Goal: Information Seeking & Learning: Learn about a topic

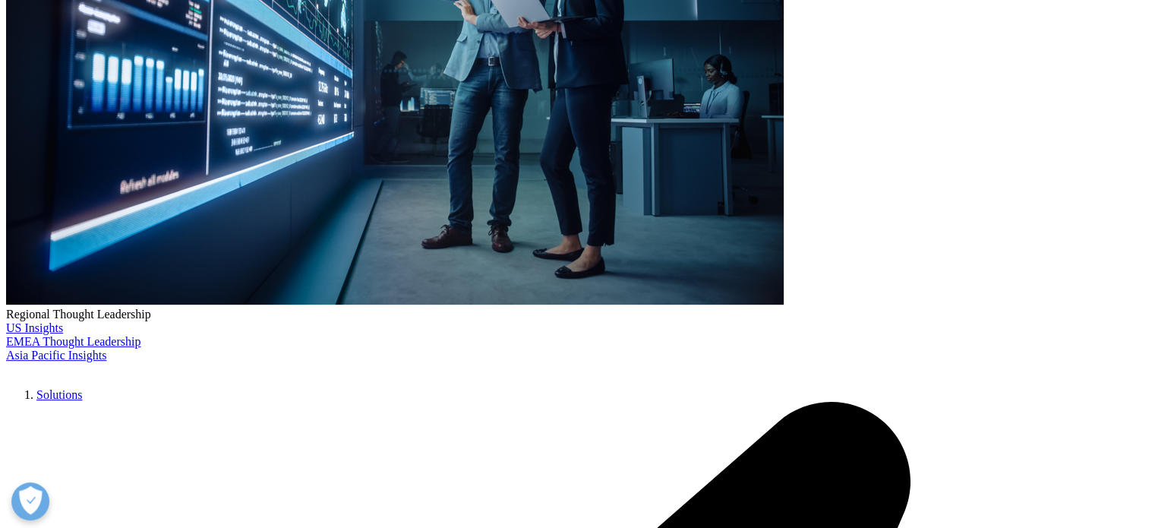
scroll to position [386, 0]
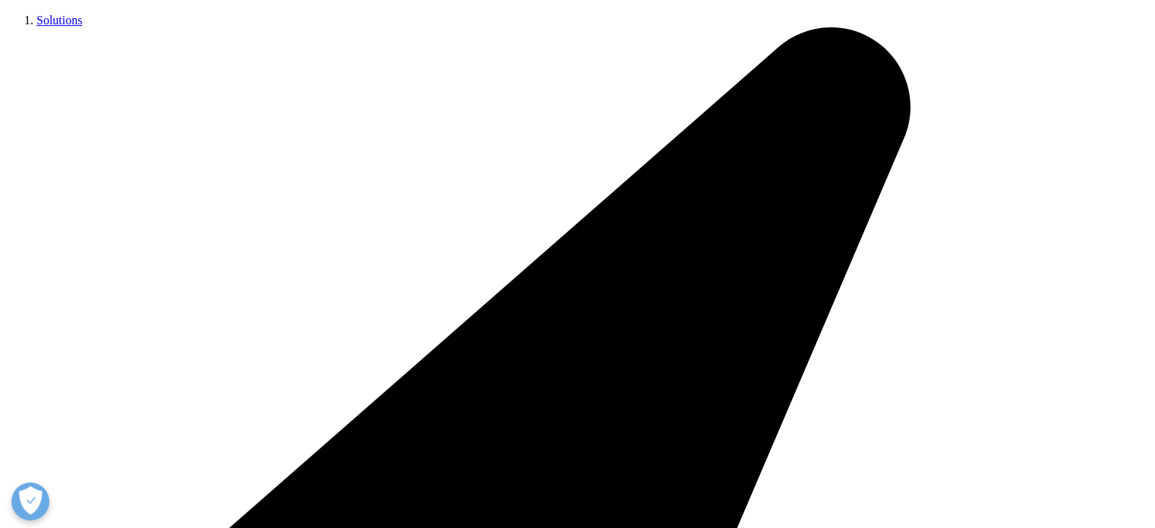
scroll to position [0, 0]
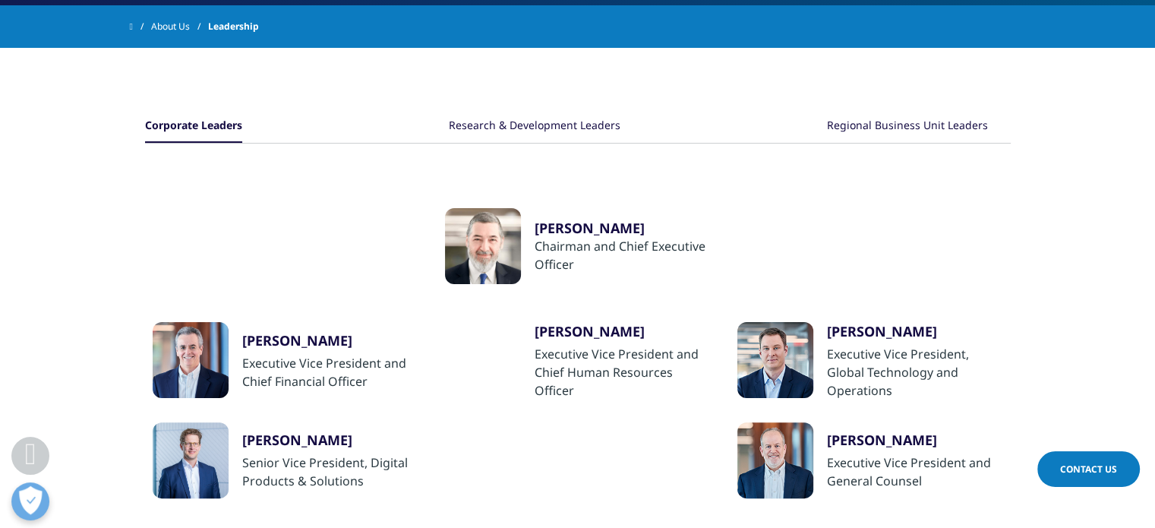
scroll to position [310, 0]
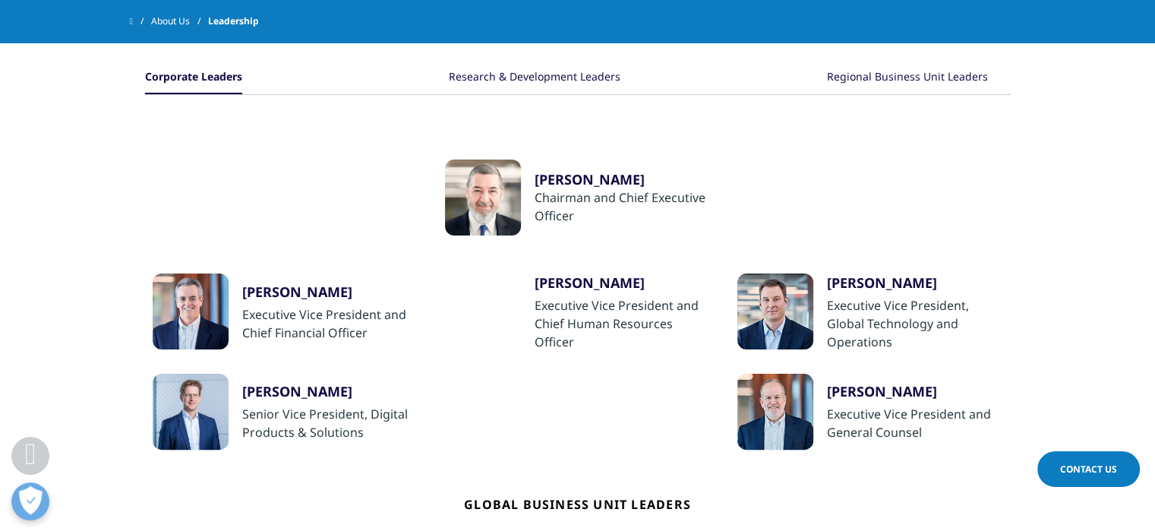
click at [571, 72] on div "Research & Development Leaders" at bounding box center [535, 77] width 172 height 33
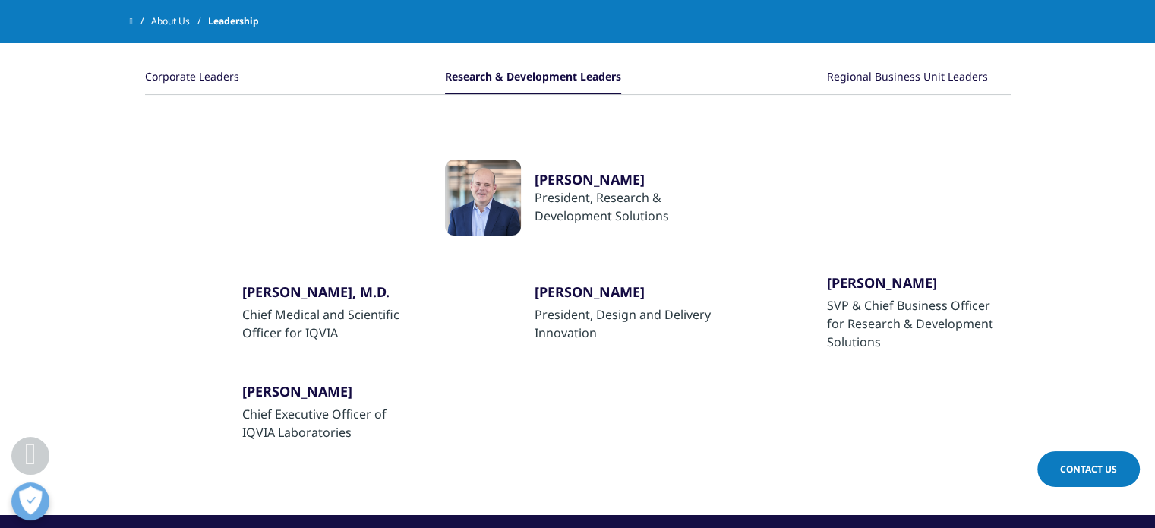
click at [853, 78] on div "Regional Business Unit Leaders" at bounding box center [907, 77] width 161 height 33
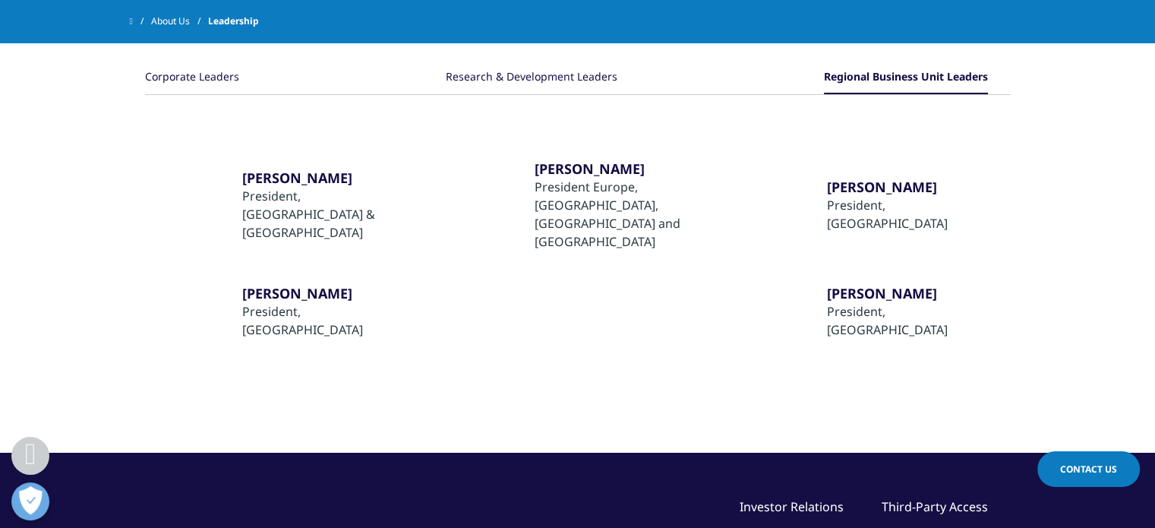
click at [509, 75] on div "Research & Development Leaders" at bounding box center [532, 77] width 172 height 33
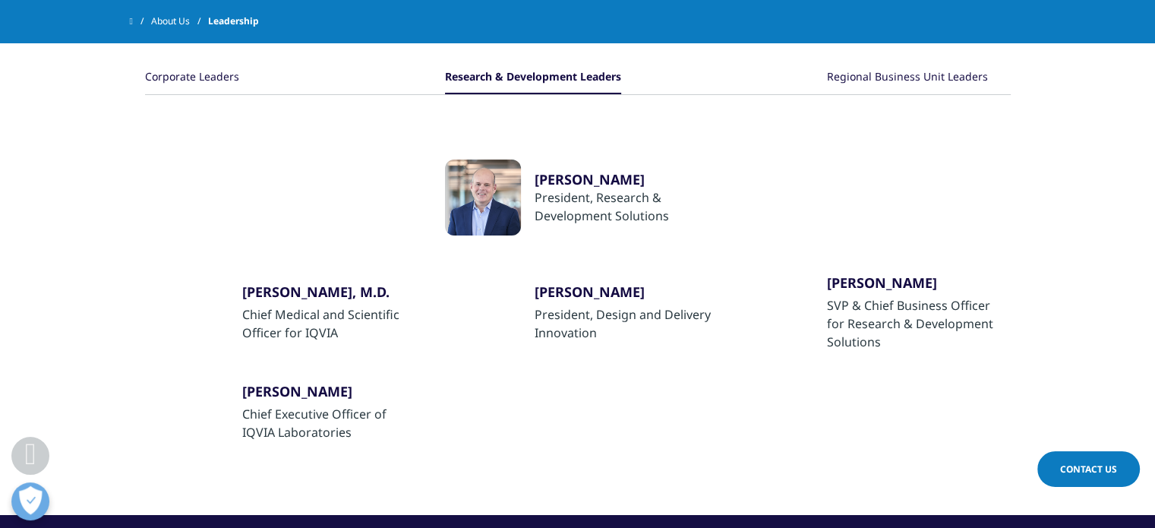
click at [222, 83] on div "Corporate Leaders" at bounding box center [192, 77] width 94 height 33
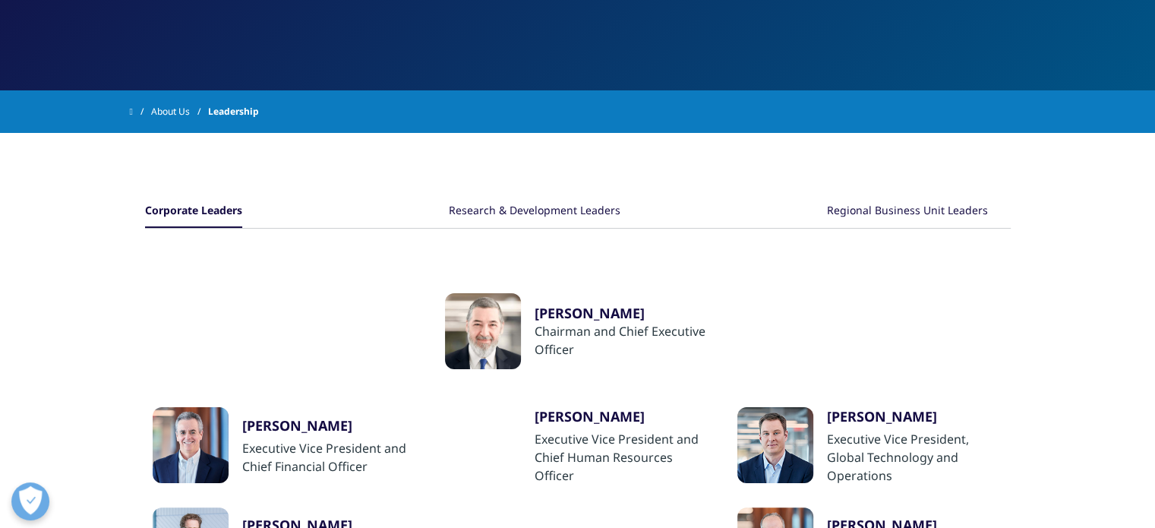
scroll to position [215, 0]
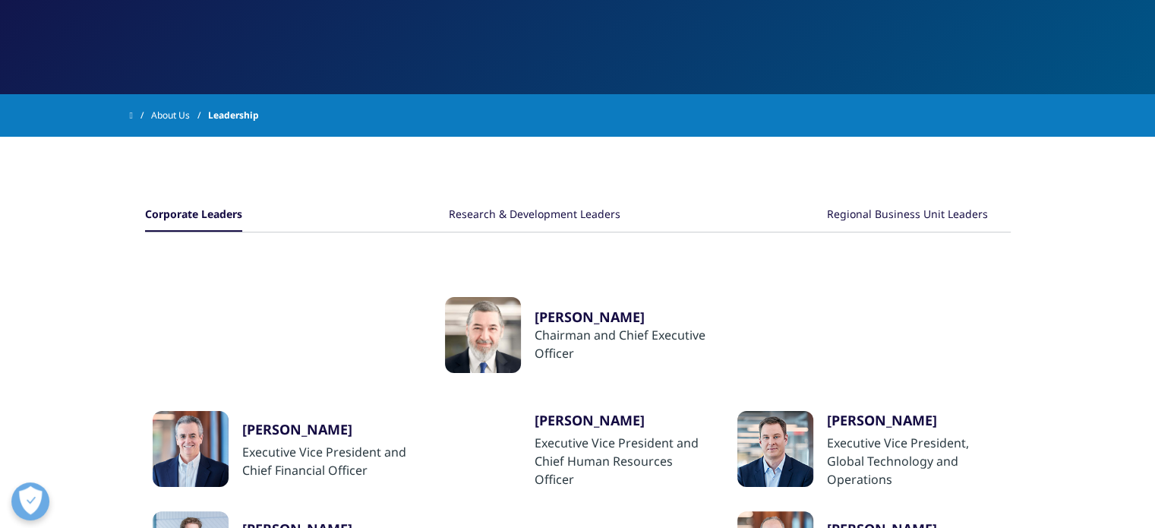
click at [550, 213] on div "Research & Development Leaders" at bounding box center [535, 215] width 172 height 33
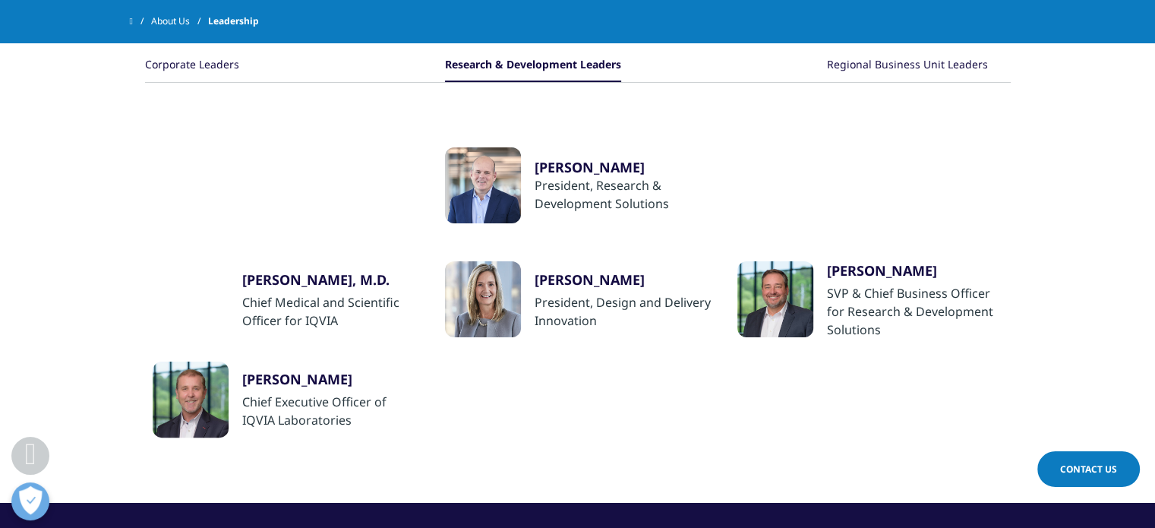
scroll to position [325, 0]
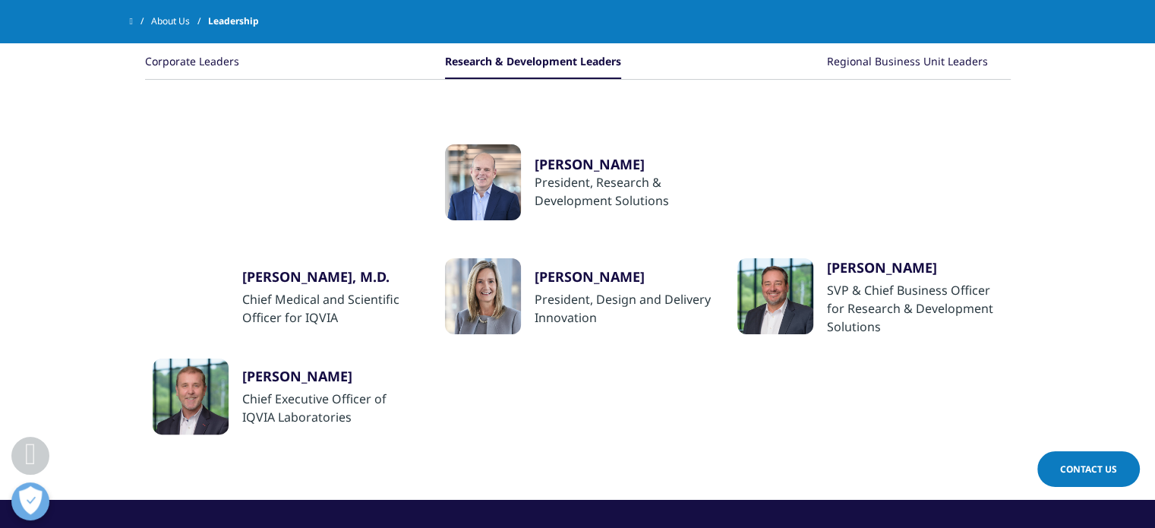
click at [879, 57] on div "Regional Business Unit Leaders" at bounding box center [907, 62] width 161 height 33
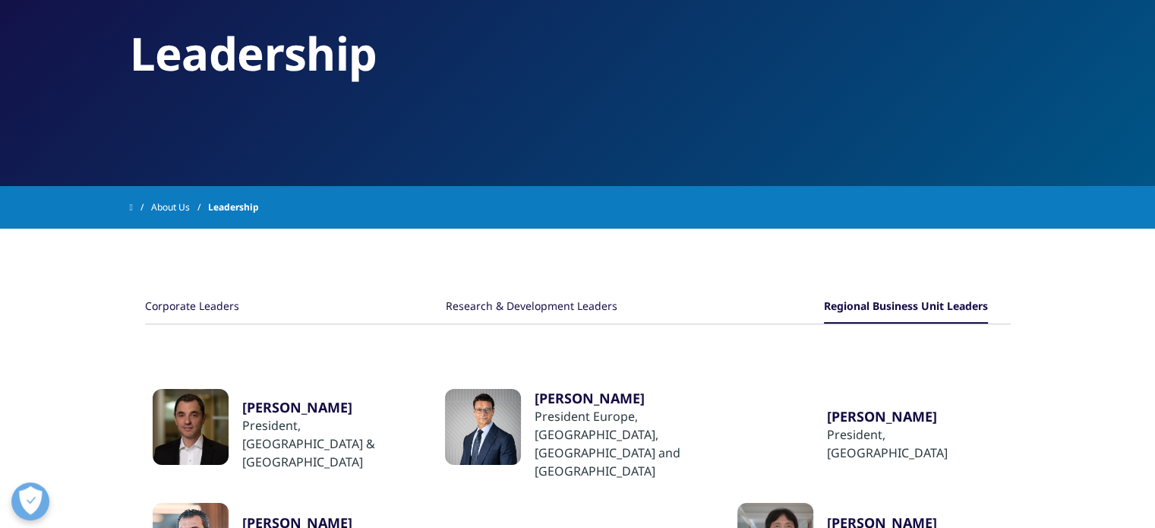
scroll to position [0, 0]
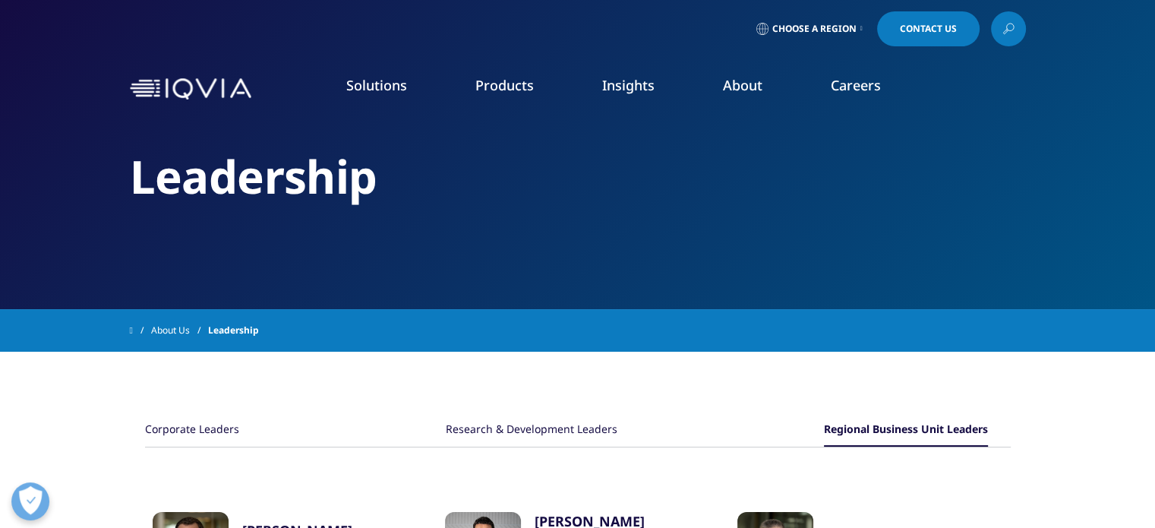
click at [743, 87] on link "About" at bounding box center [742, 85] width 39 height 18
click at [345, 376] on link "Executive Team" at bounding box center [447, 377] width 283 height 17
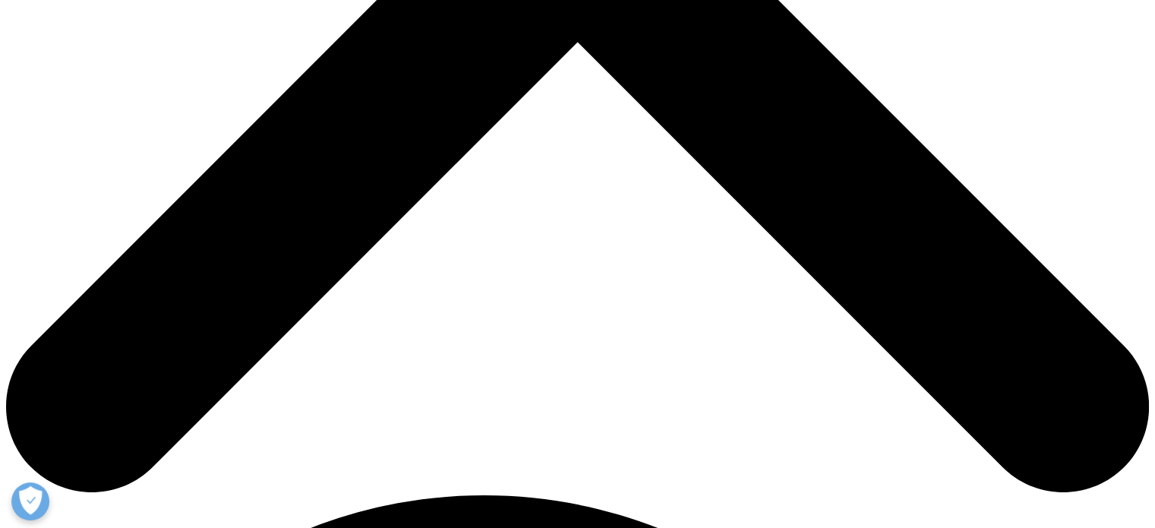
scroll to position [708, 0]
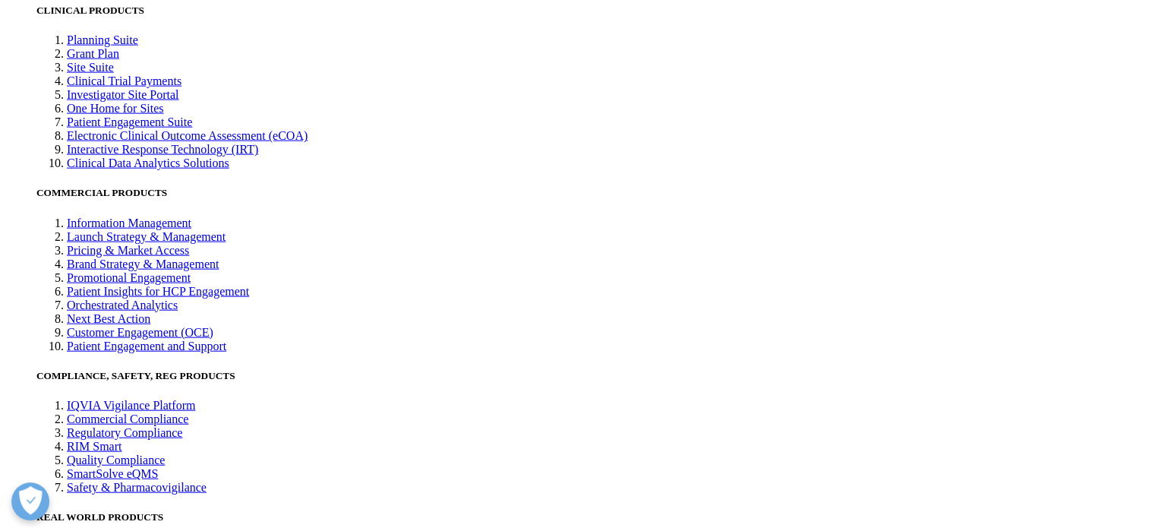
scroll to position [3612, 0]
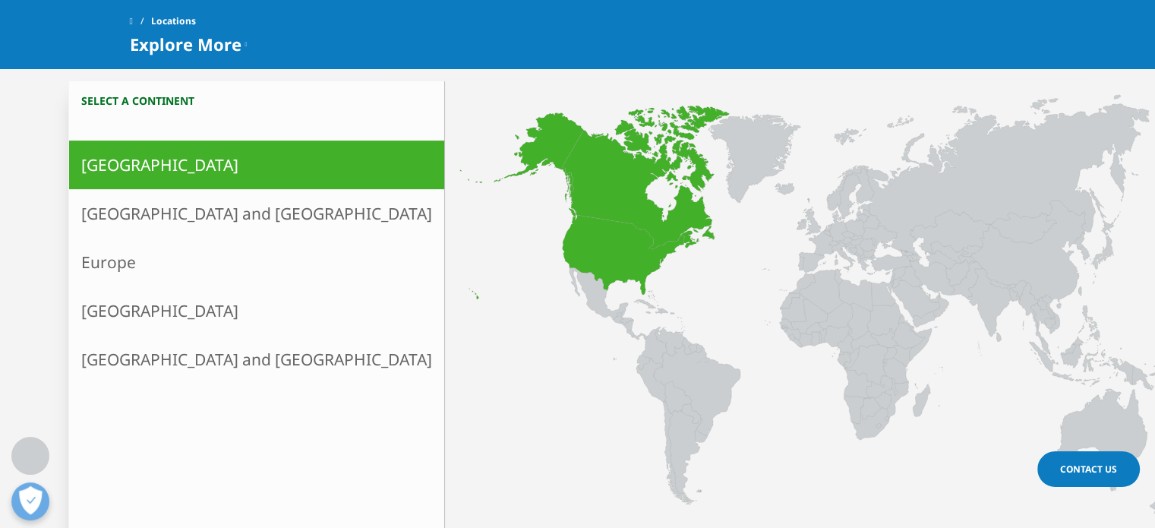
scroll to position [380, 0]
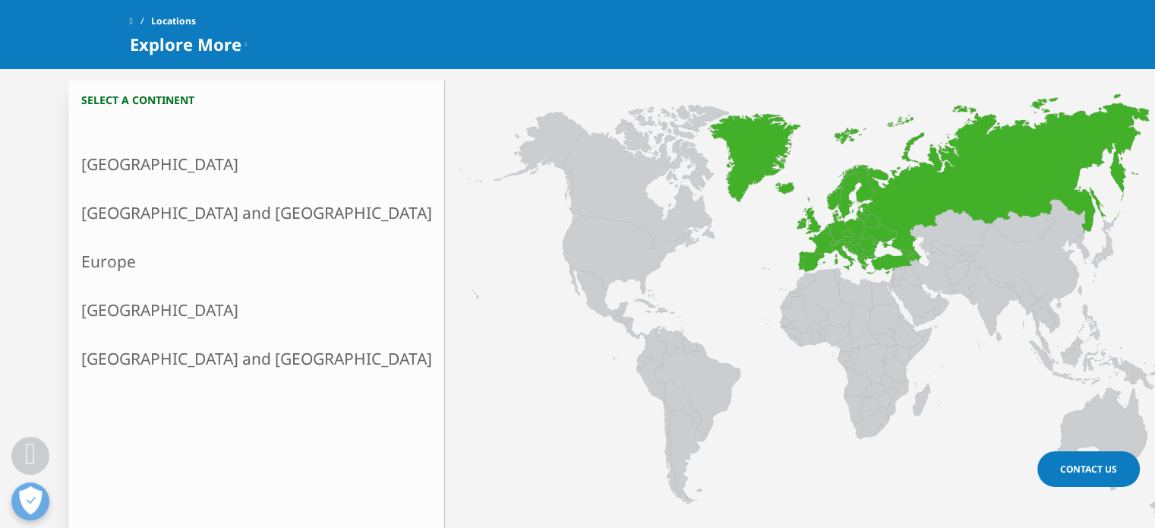
click at [199, 270] on link "Europe" at bounding box center [256, 261] width 375 height 49
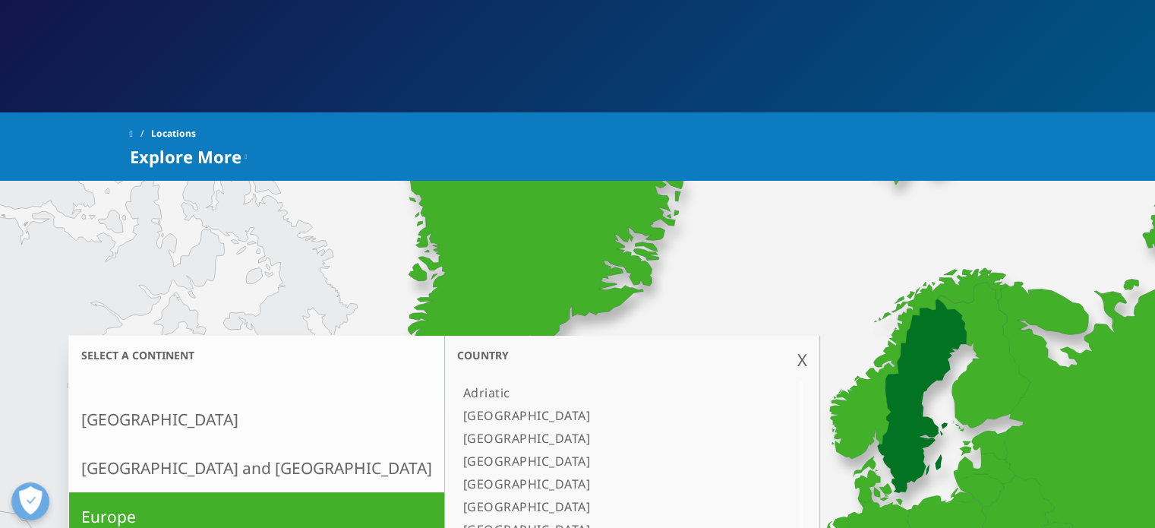
scroll to position [220, 0]
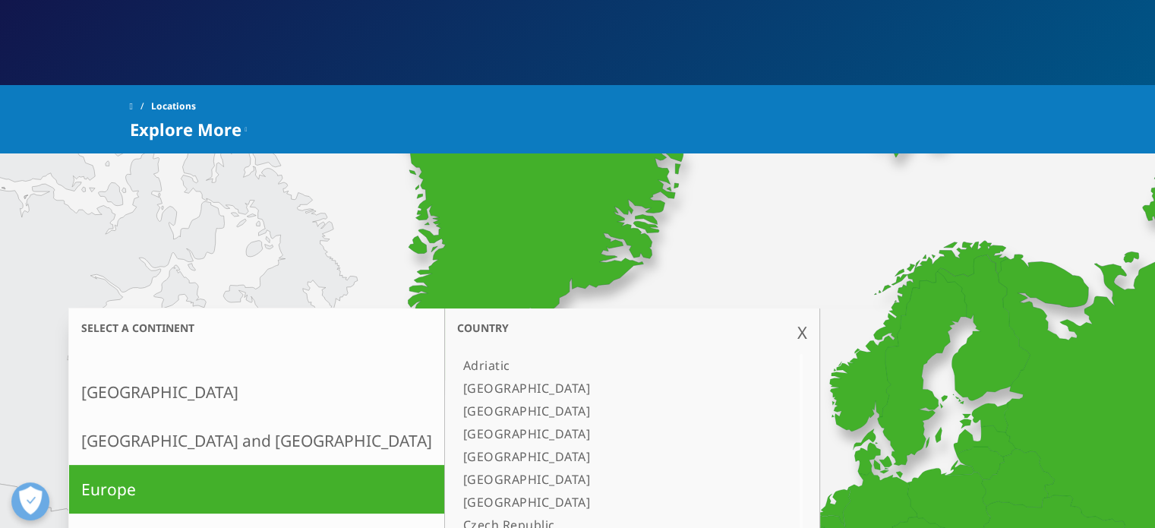
click at [863, 329] on icon at bounding box center [858, 533] width 802 height 426
click at [234, 123] on span "Explore More" at bounding box center [186, 129] width 112 height 18
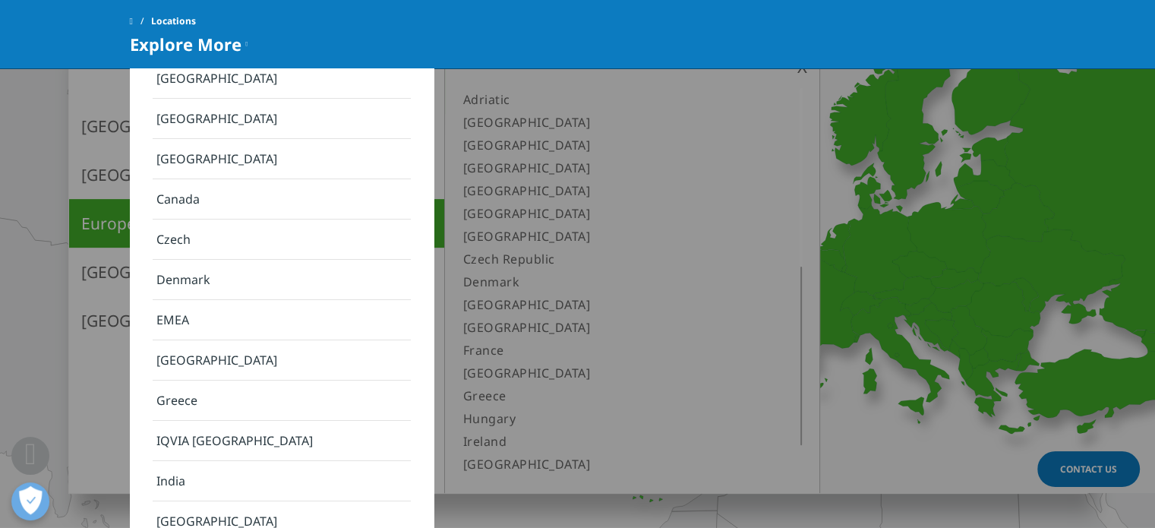
scroll to position [131, 0]
click at [188, 299] on link "EMEA" at bounding box center [282, 319] width 258 height 40
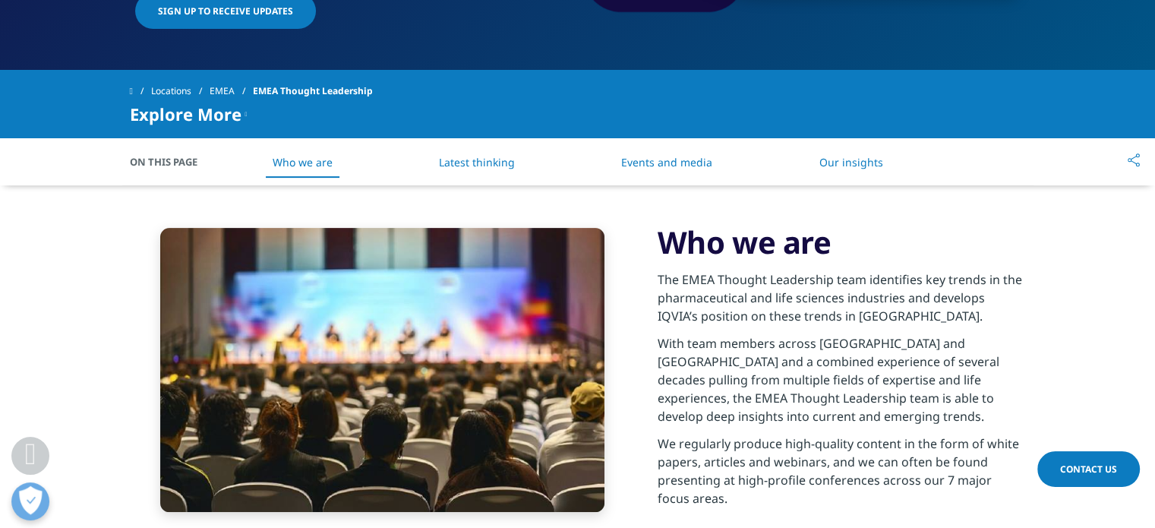
scroll to position [446, 0]
click at [456, 167] on link "Latest thinking" at bounding box center [477, 162] width 76 height 14
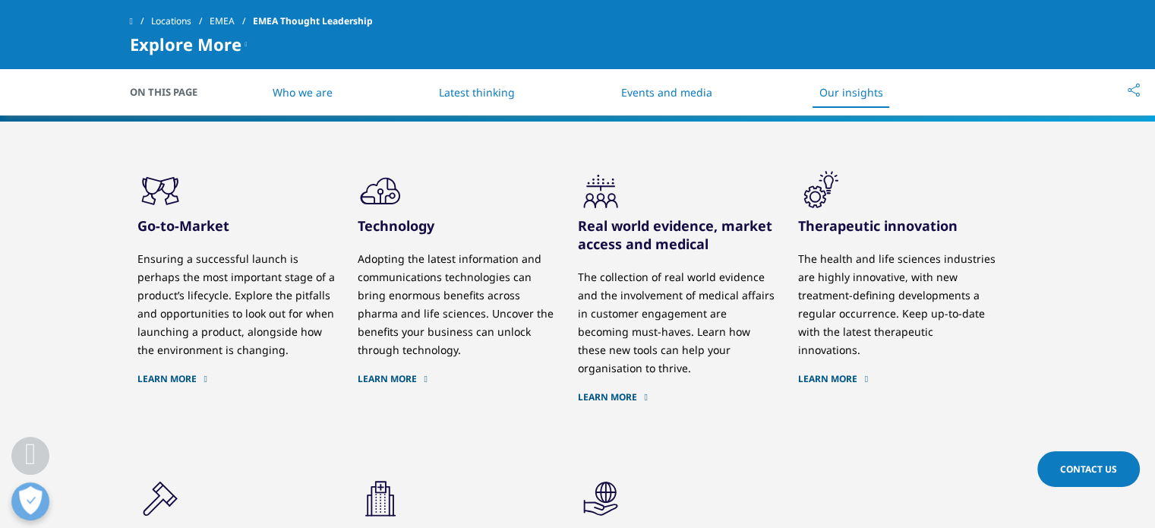
scroll to position [2023, 0]
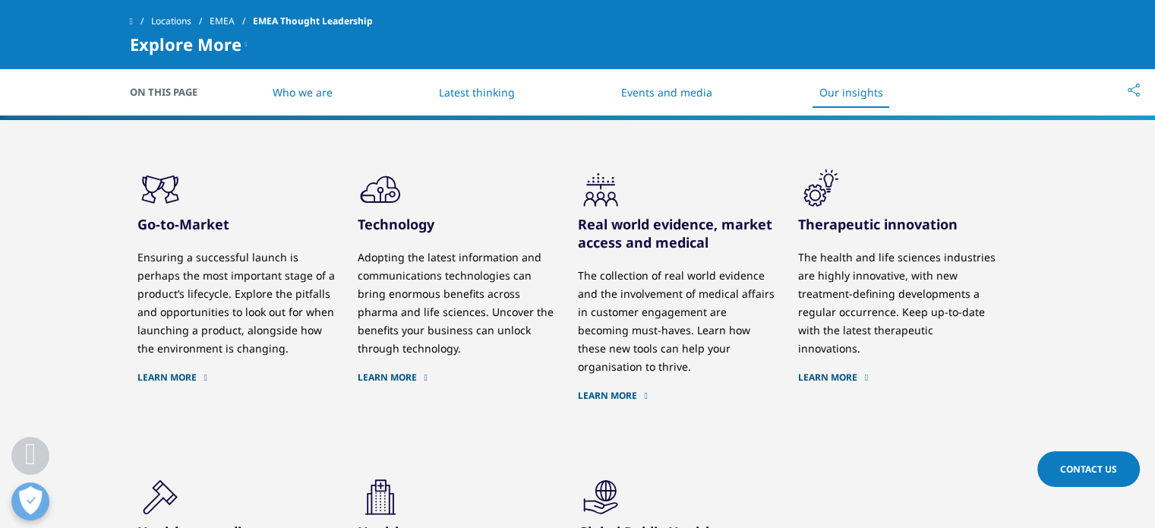
click at [182, 373] on link "Learn More" at bounding box center [235, 377] width 197 height 12
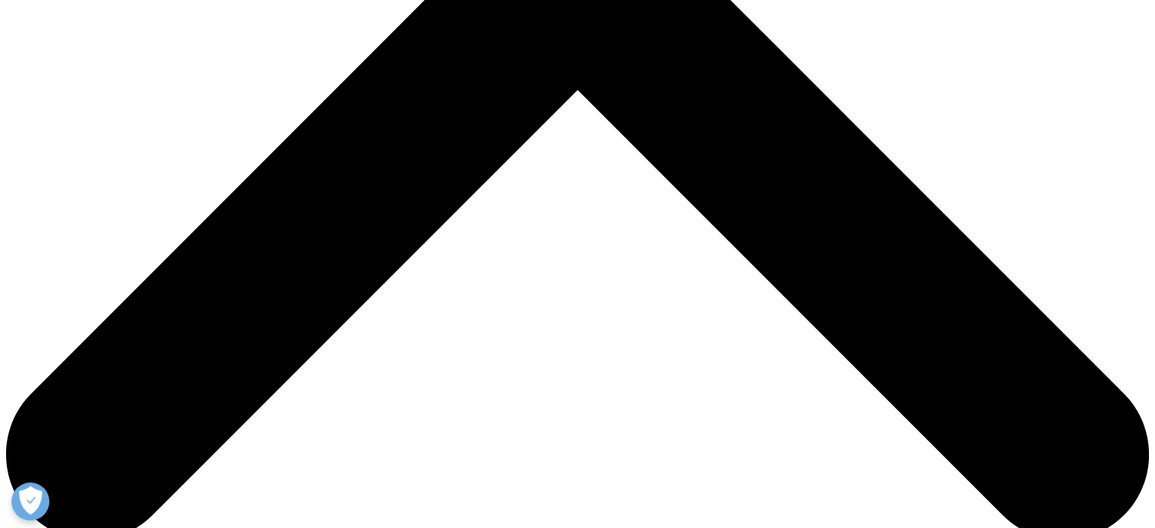
scroll to position [610, 0]
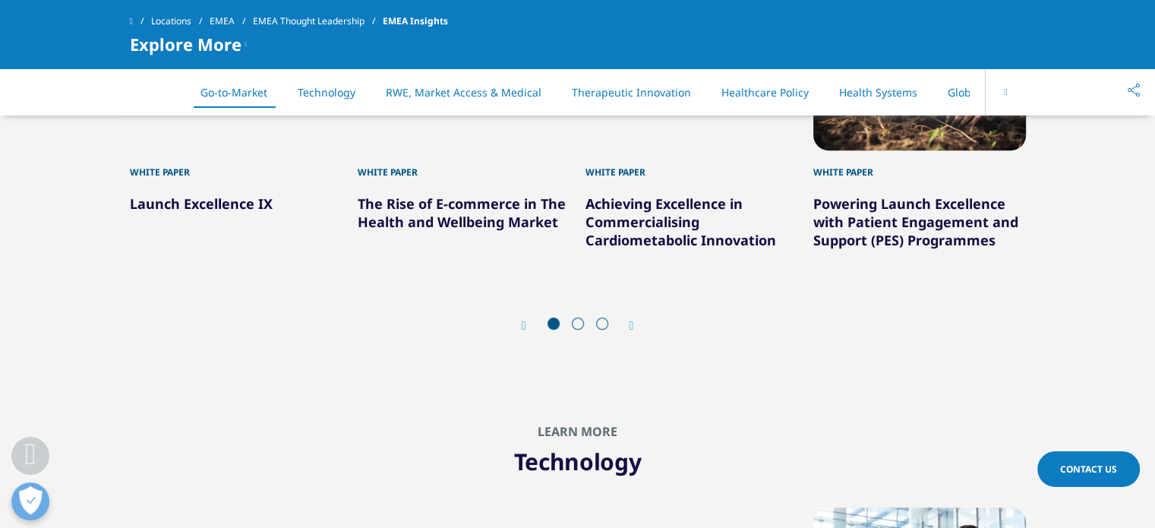
click at [582, 321] on span at bounding box center [578, 323] width 12 height 12
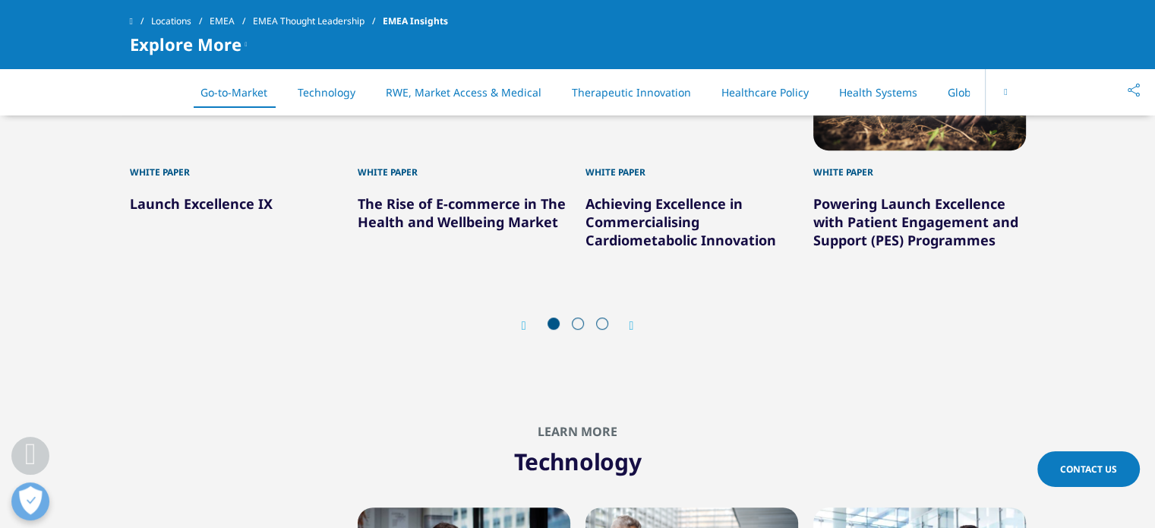
click at [629, 323] on icon "Next slide" at bounding box center [631, 326] width 5 height 12
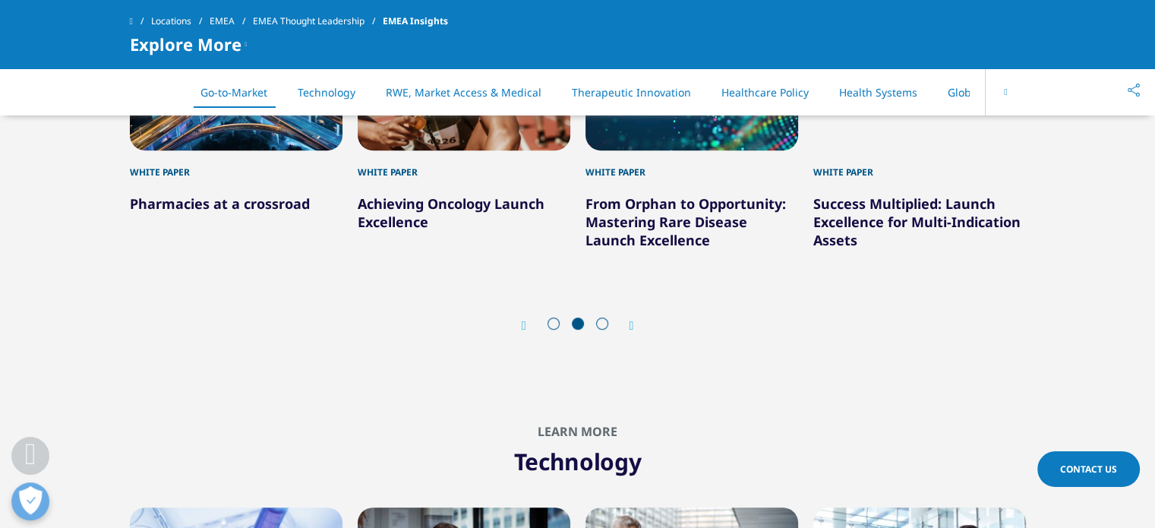
click at [629, 323] on icon "Next slide" at bounding box center [631, 326] width 5 height 12
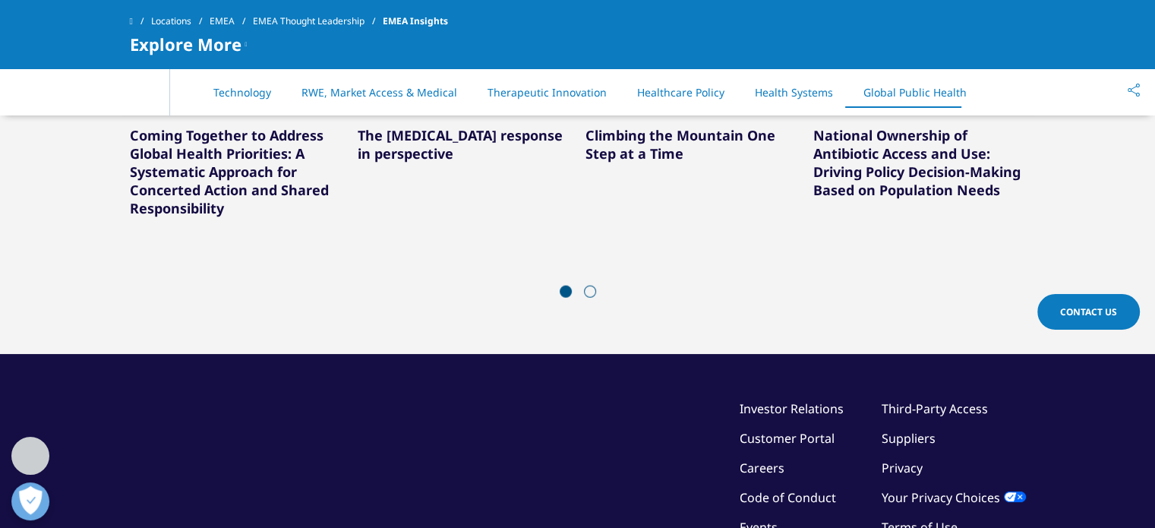
scroll to position [3741, 0]
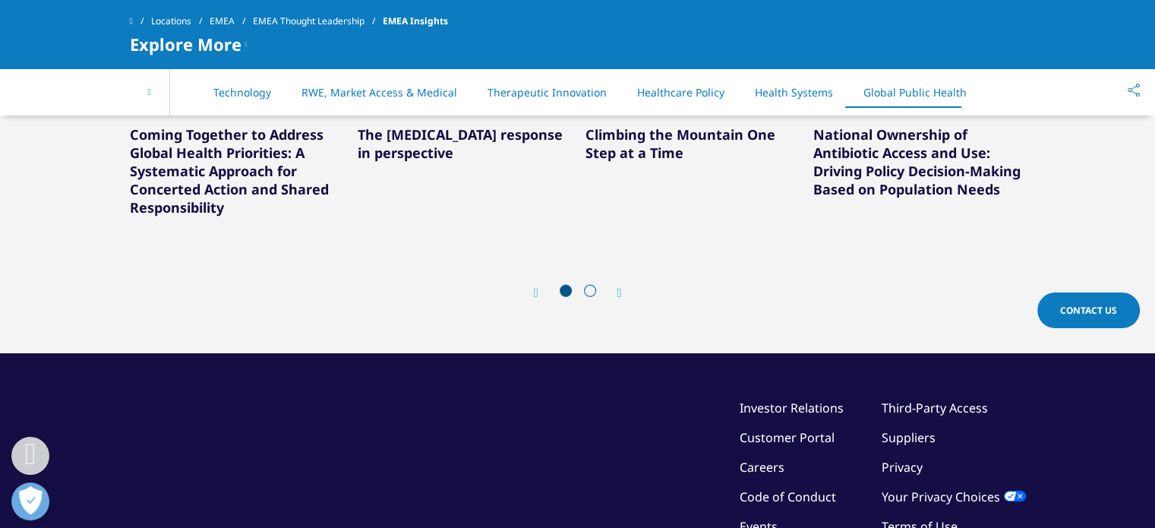
click at [592, 285] on span at bounding box center [590, 291] width 12 height 12
click at [620, 287] on icon "Next slide" at bounding box center [619, 293] width 5 height 12
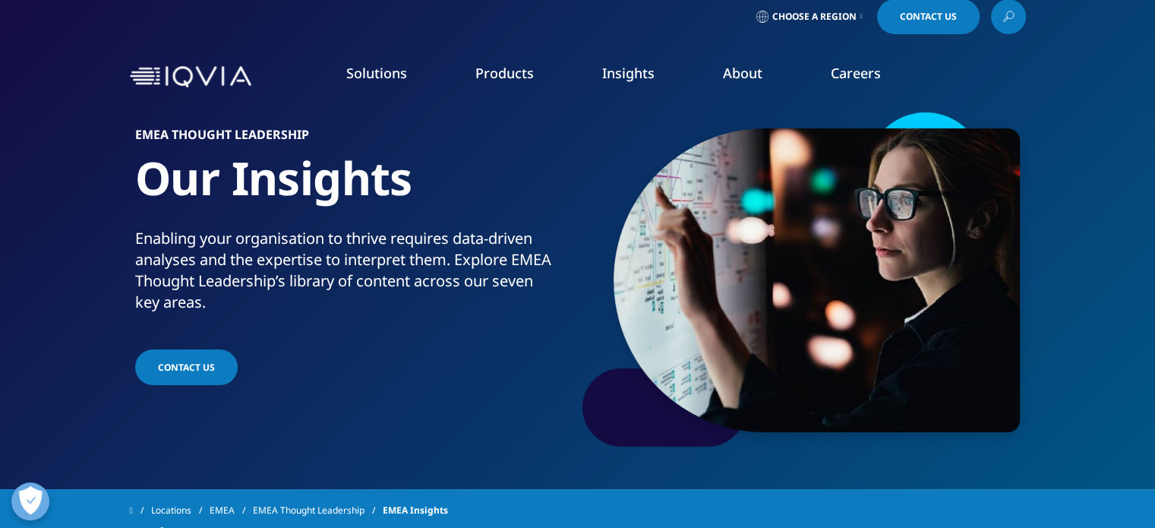
scroll to position [0, 0]
